Goal: Navigation & Orientation: Find specific page/section

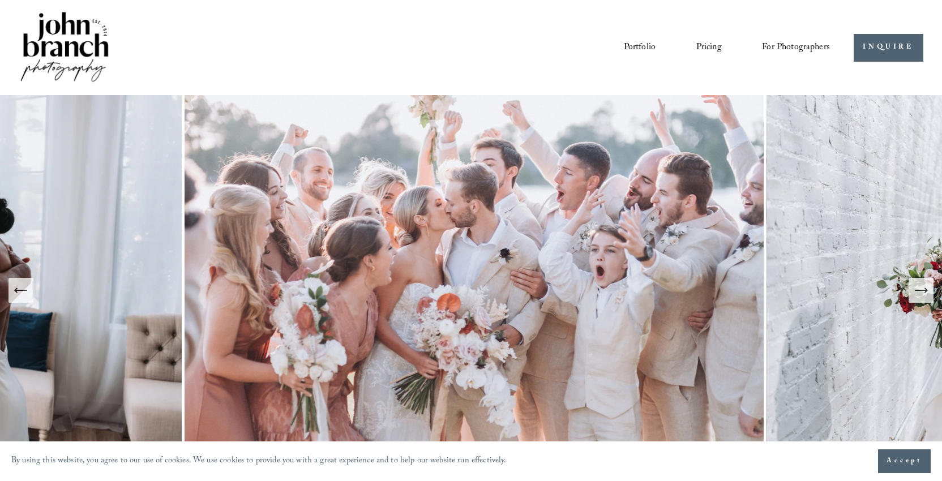
click at [648, 45] on link "Portfolio" at bounding box center [640, 47] width 32 height 19
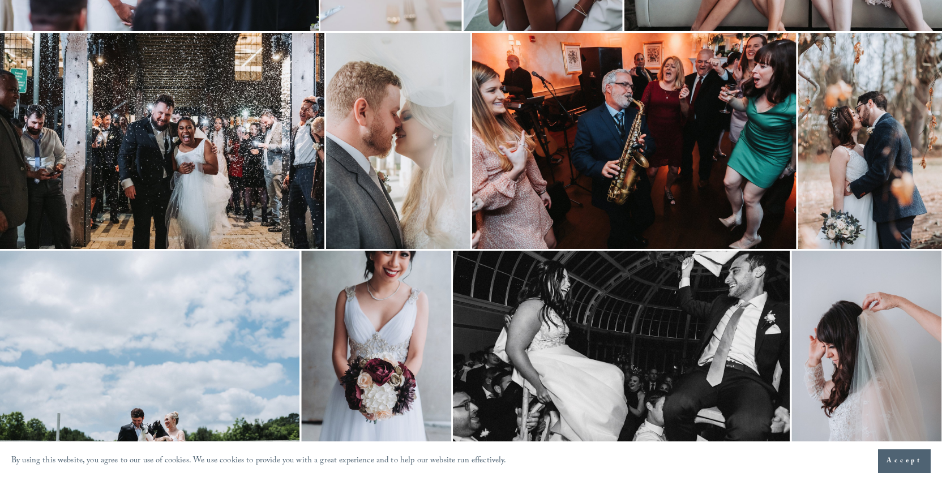
scroll to position [1047, 0]
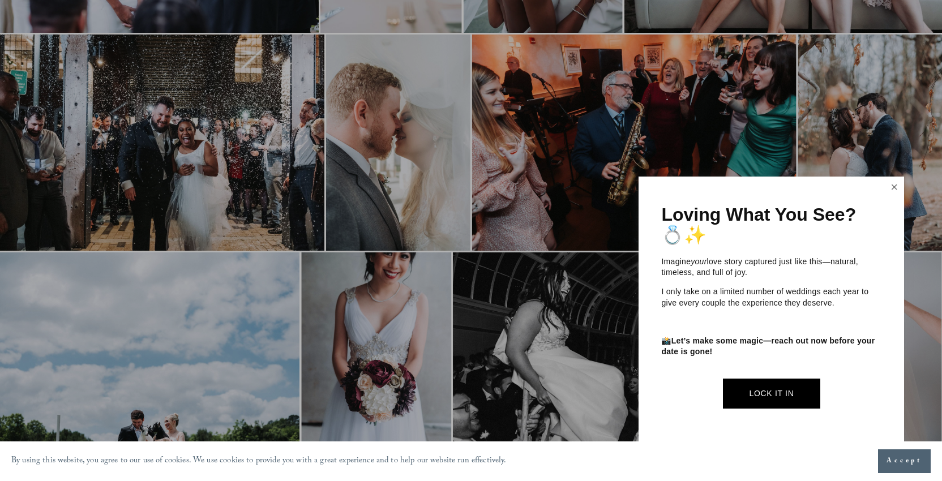
click at [886, 183] on link "Close" at bounding box center [894, 187] width 17 height 18
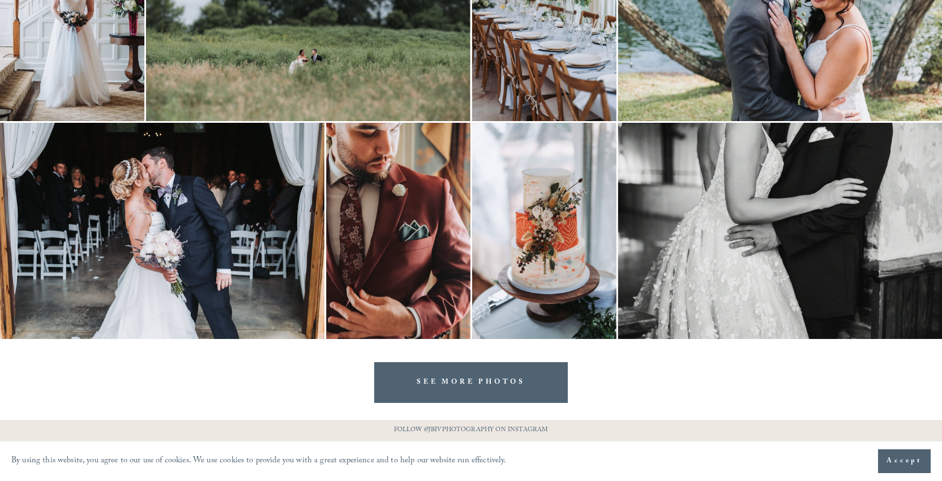
scroll to position [3577, 0]
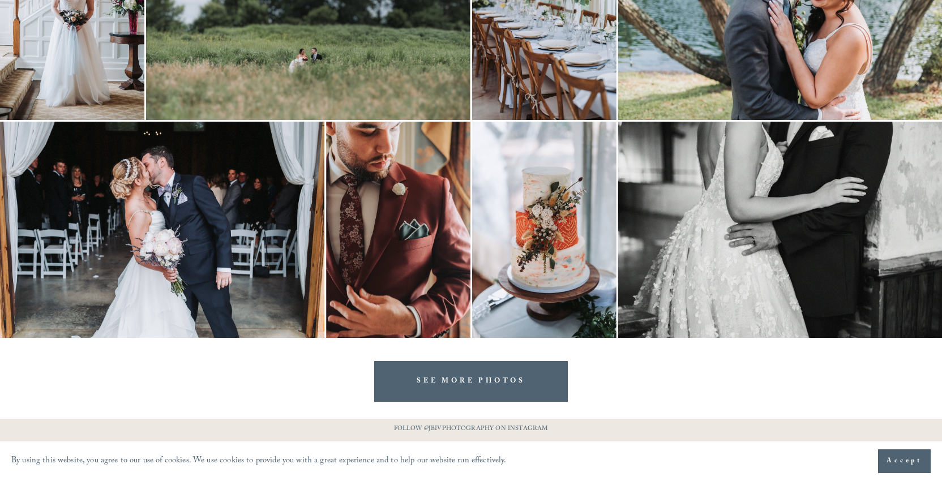
click at [482, 388] on link "SEE MORE PHOTOS" at bounding box center [471, 381] width 194 height 40
